Goal: Transaction & Acquisition: Obtain resource

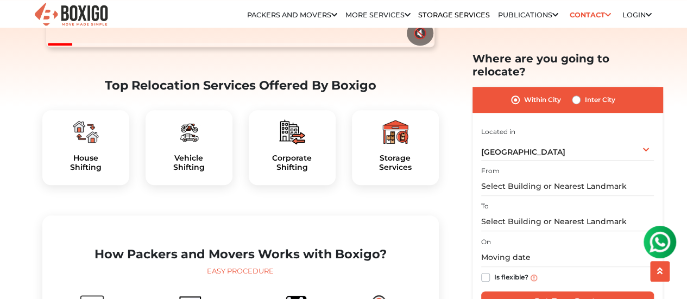
scroll to position [302, 0]
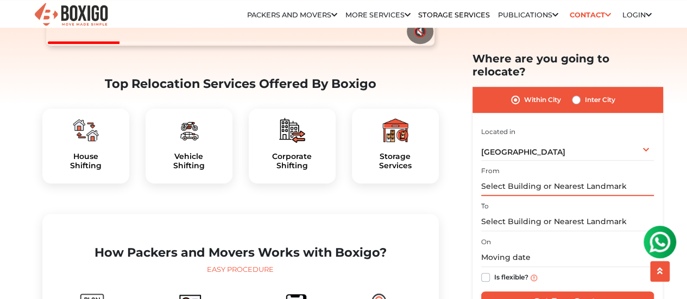
click at [508, 177] on input "text" at bounding box center [567, 186] width 173 height 19
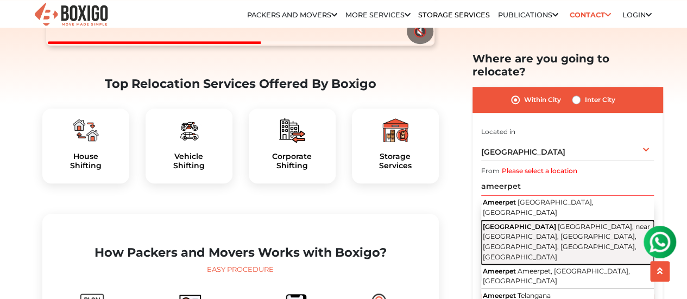
click at [549, 223] on span "[GEOGRAPHIC_DATA]" at bounding box center [519, 227] width 73 height 8
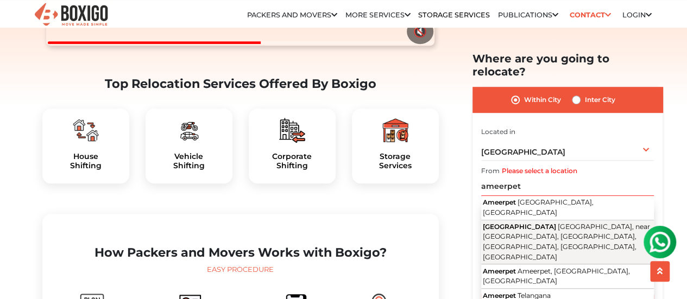
type input "[GEOGRAPHIC_DATA], [GEOGRAPHIC_DATA], near [GEOGRAPHIC_DATA], [GEOGRAPHIC_DATA]…"
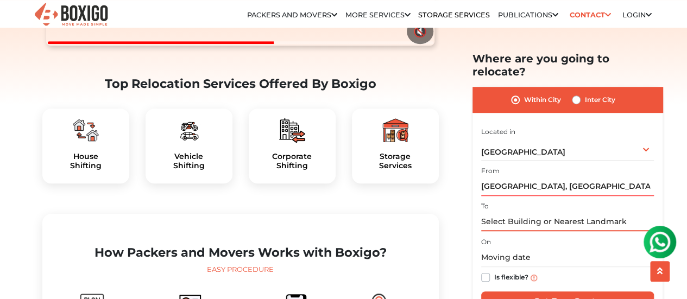
click at [518, 212] on input "text" at bounding box center [567, 221] width 173 height 19
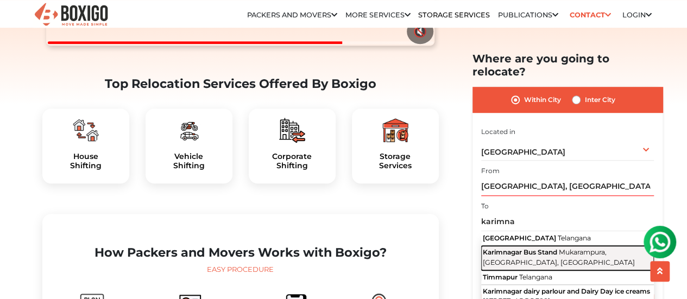
click at [552, 248] on span "Karimnagar Bus Stand" at bounding box center [520, 252] width 74 height 8
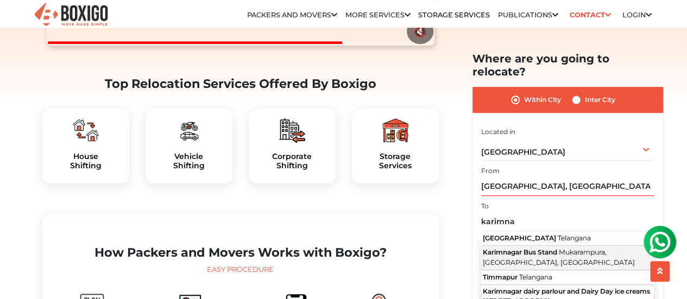
type input "Karimnagar Bus Stand, [GEOGRAPHIC_DATA], [GEOGRAPHIC_DATA], [GEOGRAPHIC_DATA]"
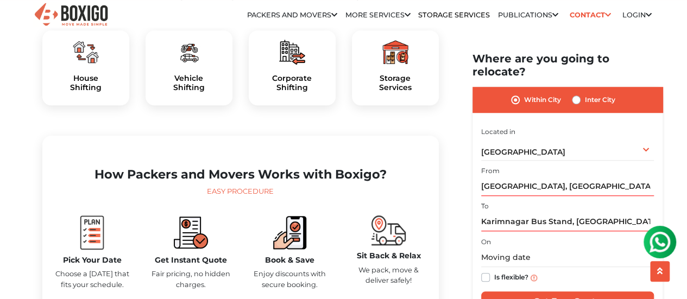
scroll to position [383, 0]
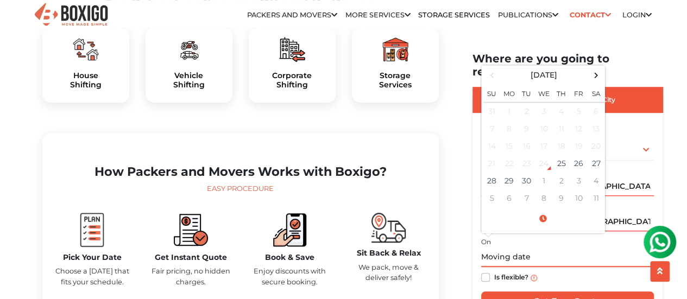
click at [518, 248] on input "text" at bounding box center [567, 257] width 173 height 19
click at [598, 69] on span at bounding box center [595, 75] width 15 height 15
click at [546, 137] on td "15" at bounding box center [543, 145] width 17 height 17
type input "10/15/2025 12:00 AM"
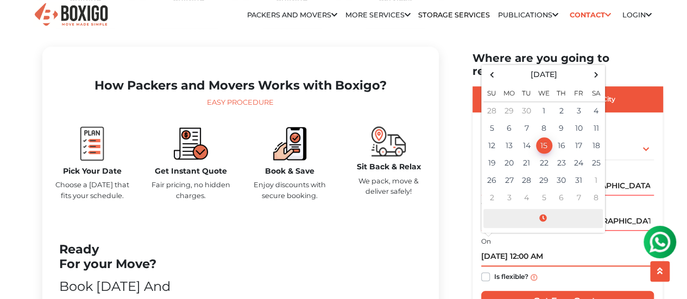
scroll to position [478, 0]
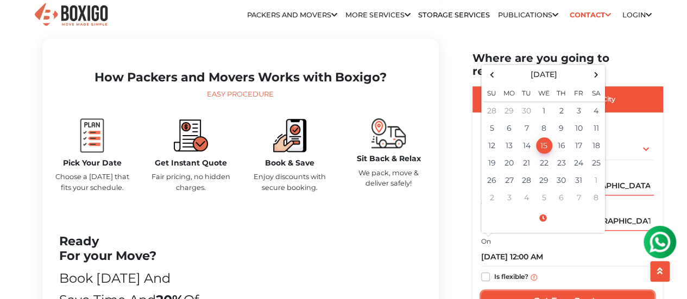
click at [529, 292] on input "Get Free Quote" at bounding box center [567, 302] width 173 height 21
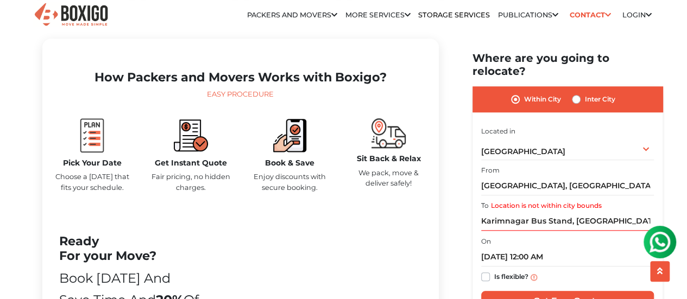
click at [585, 93] on label "Inter City" at bounding box center [600, 99] width 30 height 13
click at [573, 93] on input "Inter City" at bounding box center [576, 98] width 9 height 11
radio input "true"
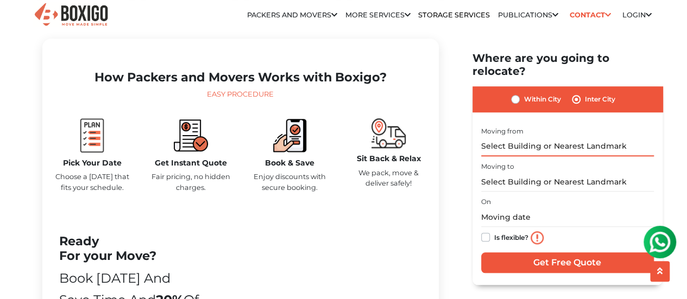
click at [537, 137] on input "text" at bounding box center [567, 146] width 173 height 19
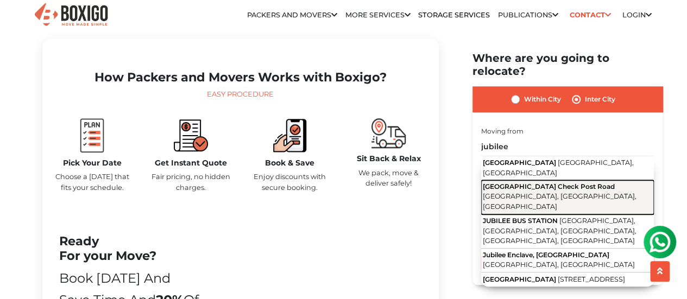
click at [546, 181] on button "Jubilee Hills Check Post Road Jubilee Hills, Hyderabad, Telangana" at bounding box center [567, 198] width 173 height 34
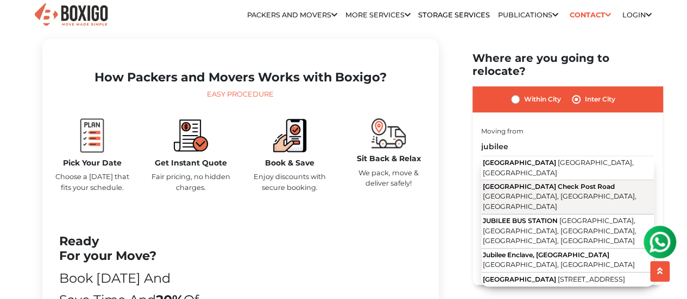
type input "Jubilee Hills Check Post Road, Jubilee Hills, Hyderabad, Telangana"
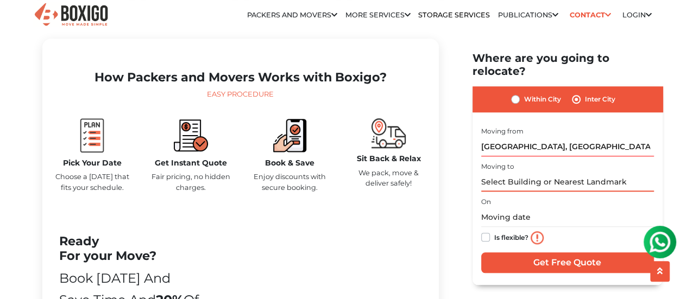
click at [498, 173] on input "text" at bounding box center [567, 182] width 173 height 19
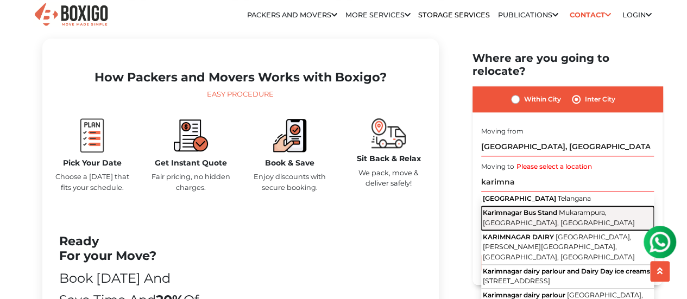
click at [530, 209] on span "Karimnagar Bus Stand" at bounding box center [520, 213] width 74 height 8
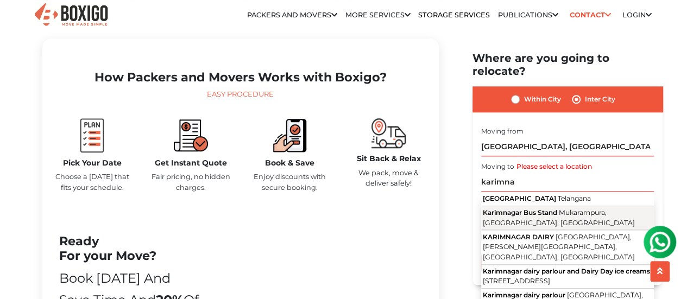
type input "Karimnagar Bus Stand, [GEOGRAPHIC_DATA], [GEOGRAPHIC_DATA], [GEOGRAPHIC_DATA]"
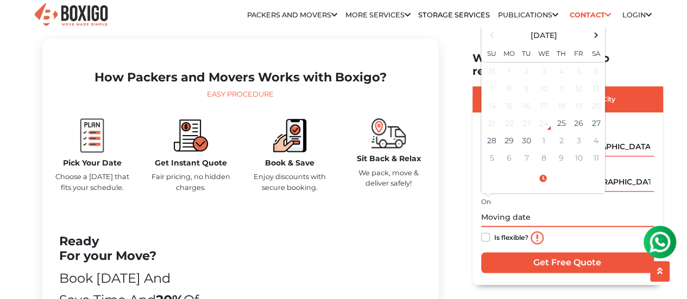
click at [521, 208] on input "text" at bounding box center [567, 217] width 173 height 19
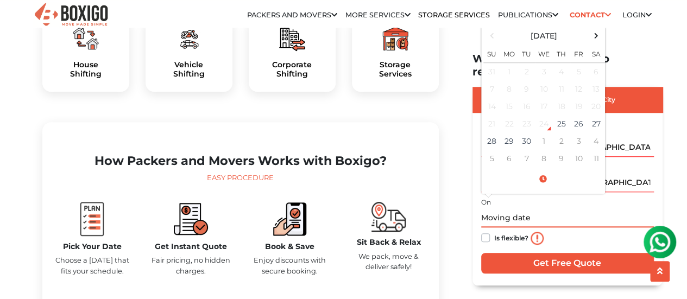
scroll to position [396, 0]
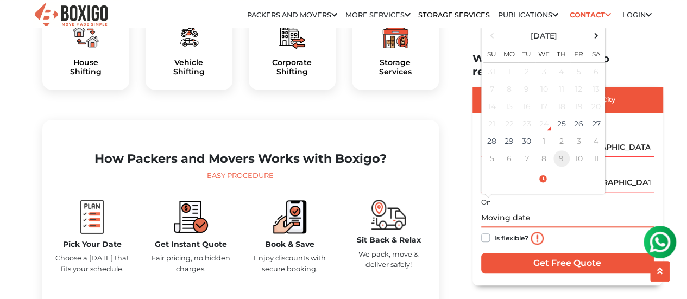
click at [562, 150] on td "9" at bounding box center [561, 158] width 17 height 17
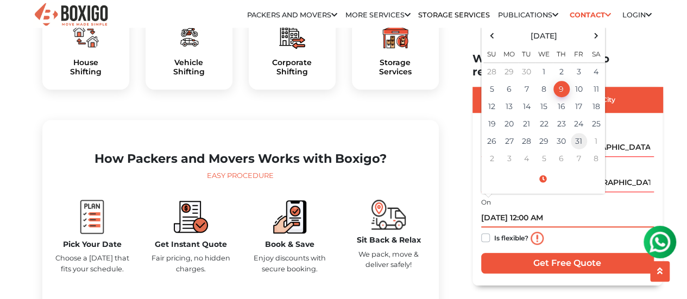
click at [580, 132] on td "31" at bounding box center [578, 140] width 17 height 17
click at [545, 98] on td "15" at bounding box center [543, 106] width 17 height 17
type input "10/15/2025 12:00 AM"
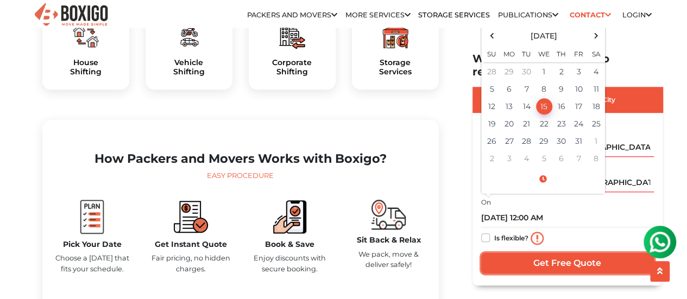
click at [543, 252] on input "Get Free Quote" at bounding box center [567, 262] width 173 height 21
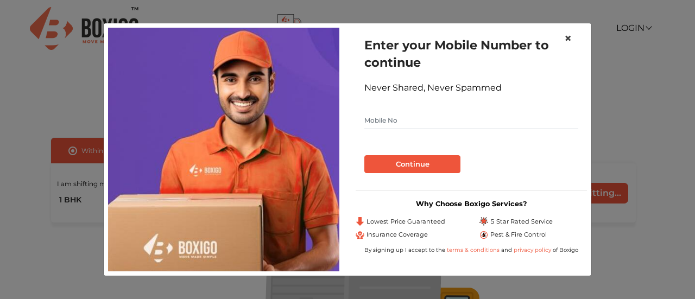
click at [566, 38] on span "×" at bounding box center [568, 38] width 8 height 16
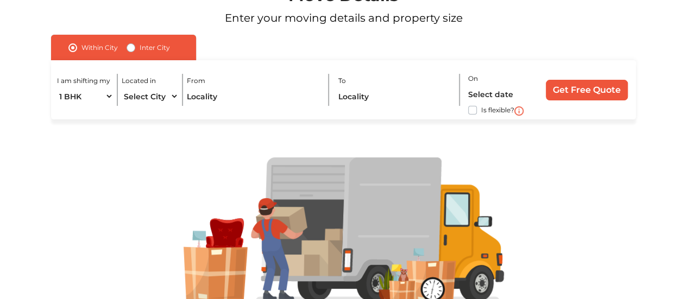
scroll to position [102, 0]
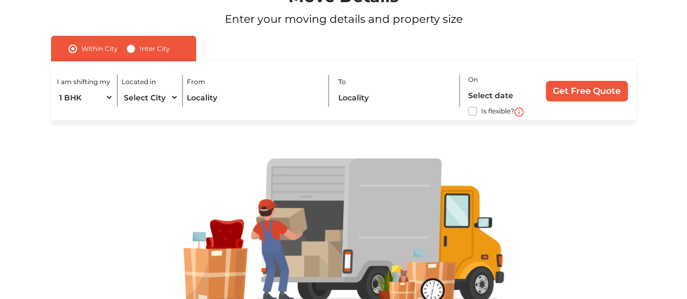
click at [140, 50] on label "Inter City" at bounding box center [155, 48] width 30 height 13
click at [134, 50] on input "Inter City" at bounding box center [130, 47] width 9 height 11
radio input "true"
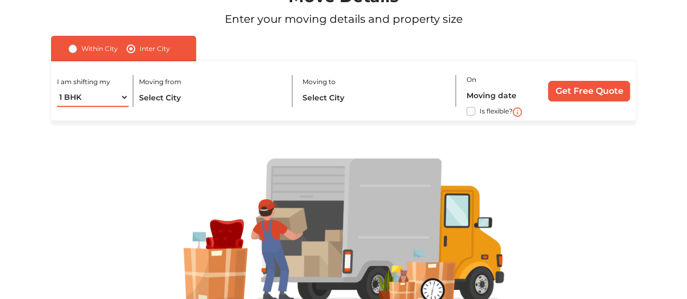
click at [121, 98] on select "1 BHK 2 BHK 3 BHK 3 + BHK FEW ITEMS" at bounding box center [93, 97] width 72 height 19
select select "FEW ITEMS"
click at [57, 88] on select "1 BHK 2 BHK 3 BHK 3 + BHK FEW ITEMS" at bounding box center [93, 97] width 72 height 19
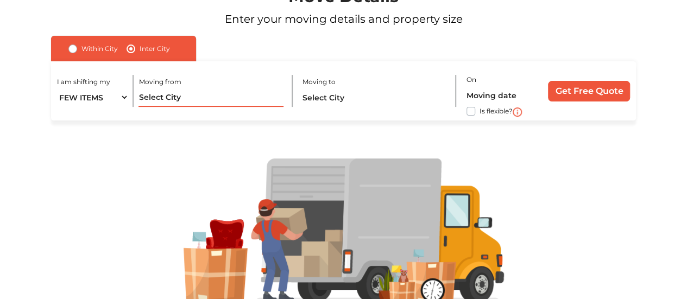
click at [179, 97] on input "text" at bounding box center [210, 97] width 144 height 19
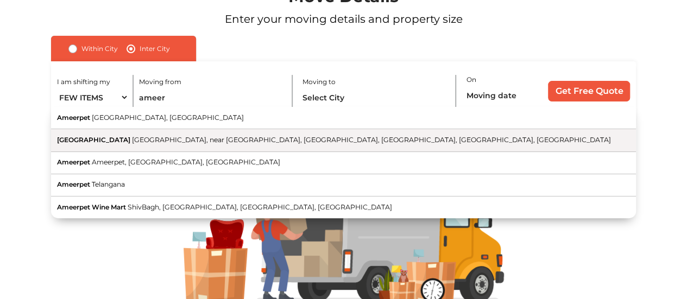
click at [179, 136] on span "[GEOGRAPHIC_DATA], near [GEOGRAPHIC_DATA], [GEOGRAPHIC_DATA], [GEOGRAPHIC_DATA]…" at bounding box center [371, 140] width 479 height 8
type input "[GEOGRAPHIC_DATA], [GEOGRAPHIC_DATA], near [GEOGRAPHIC_DATA], [GEOGRAPHIC_DATA]…"
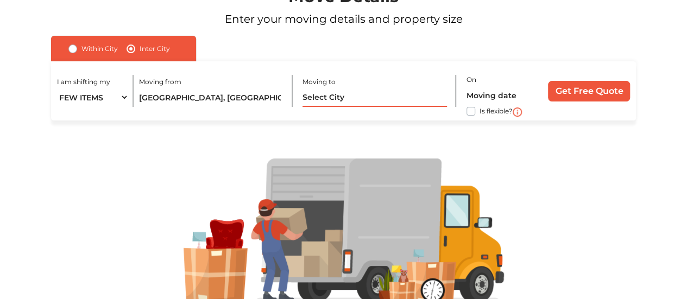
click at [356, 103] on input "text" at bounding box center [374, 97] width 144 height 19
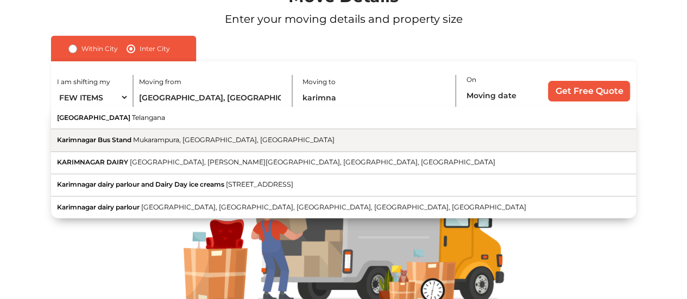
click at [210, 148] on button "Karimnagar Bus Stand [GEOGRAPHIC_DATA], [GEOGRAPHIC_DATA], [GEOGRAPHIC_DATA]" at bounding box center [343, 140] width 585 height 22
type input "Karimnagar Bus Stand, [GEOGRAPHIC_DATA], [GEOGRAPHIC_DATA], [GEOGRAPHIC_DATA]"
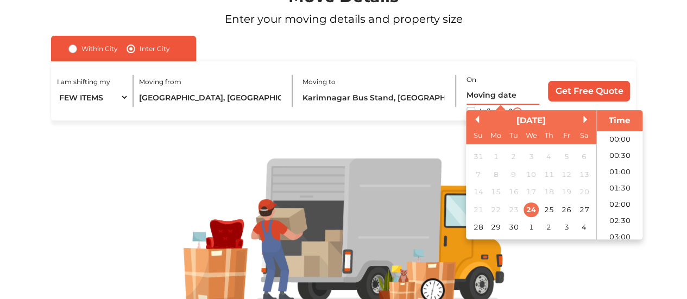
click at [487, 94] on input "text" at bounding box center [502, 95] width 73 height 19
click at [581, 119] on div "[DATE]" at bounding box center [531, 121] width 130 height 12
click at [585, 121] on button "Next Month" at bounding box center [587, 120] width 8 height 8
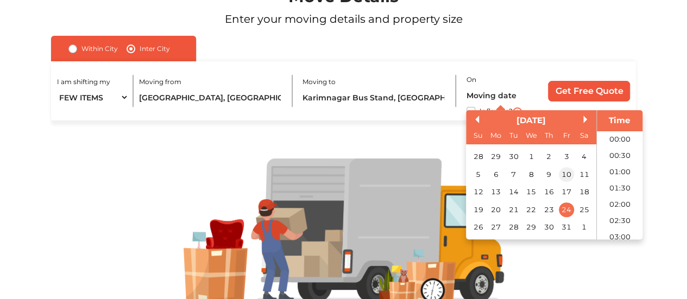
click at [567, 171] on div "10" at bounding box center [566, 174] width 15 height 15
type input "[DATE] 12:00 AM"
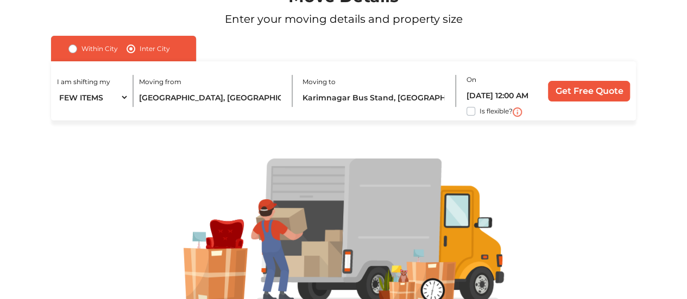
click at [575, 42] on div "Within City Inter City I am shifting my 1 BHK 2 BHK 3 BHK 3 + BHK FEW ITEMS Loc…" at bounding box center [343, 78] width 585 height 85
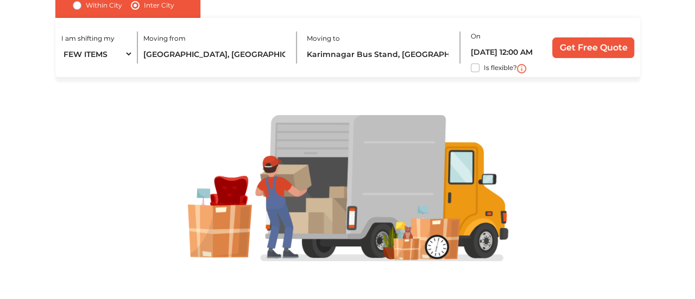
scroll to position [0, 0]
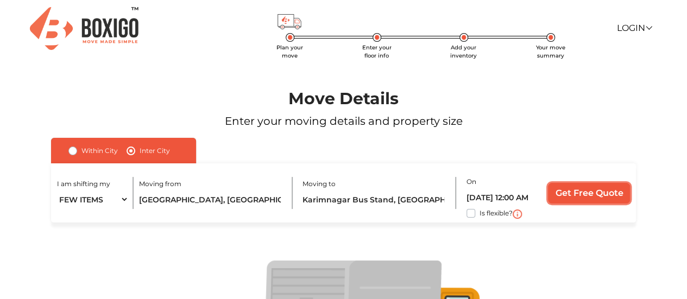
click at [579, 195] on input "Get Free Quote" at bounding box center [589, 193] width 82 height 21
